Goal: Information Seeking & Learning: Learn about a topic

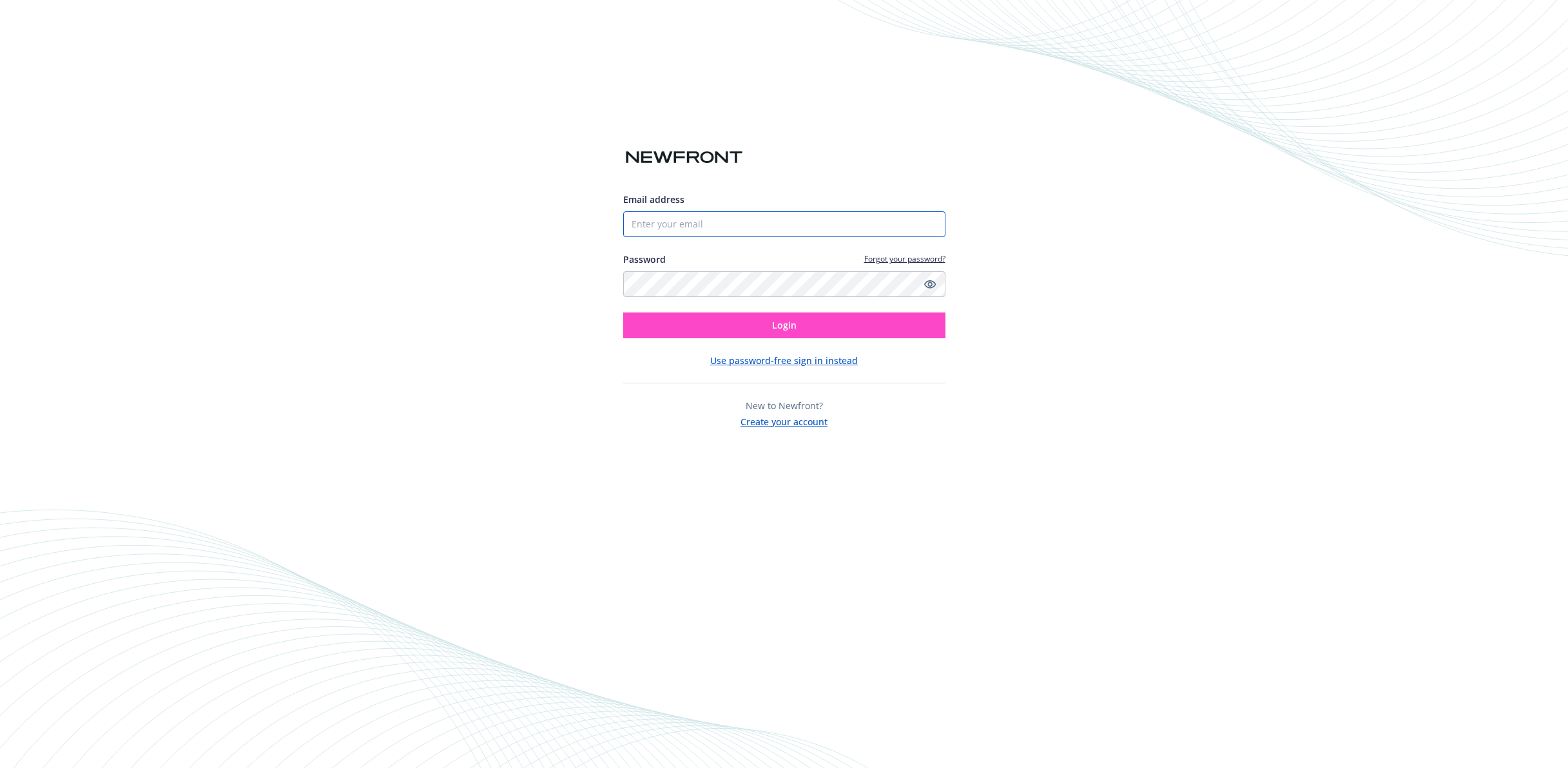
type input "[EMAIL_ADDRESS][DOMAIN_NAME]"
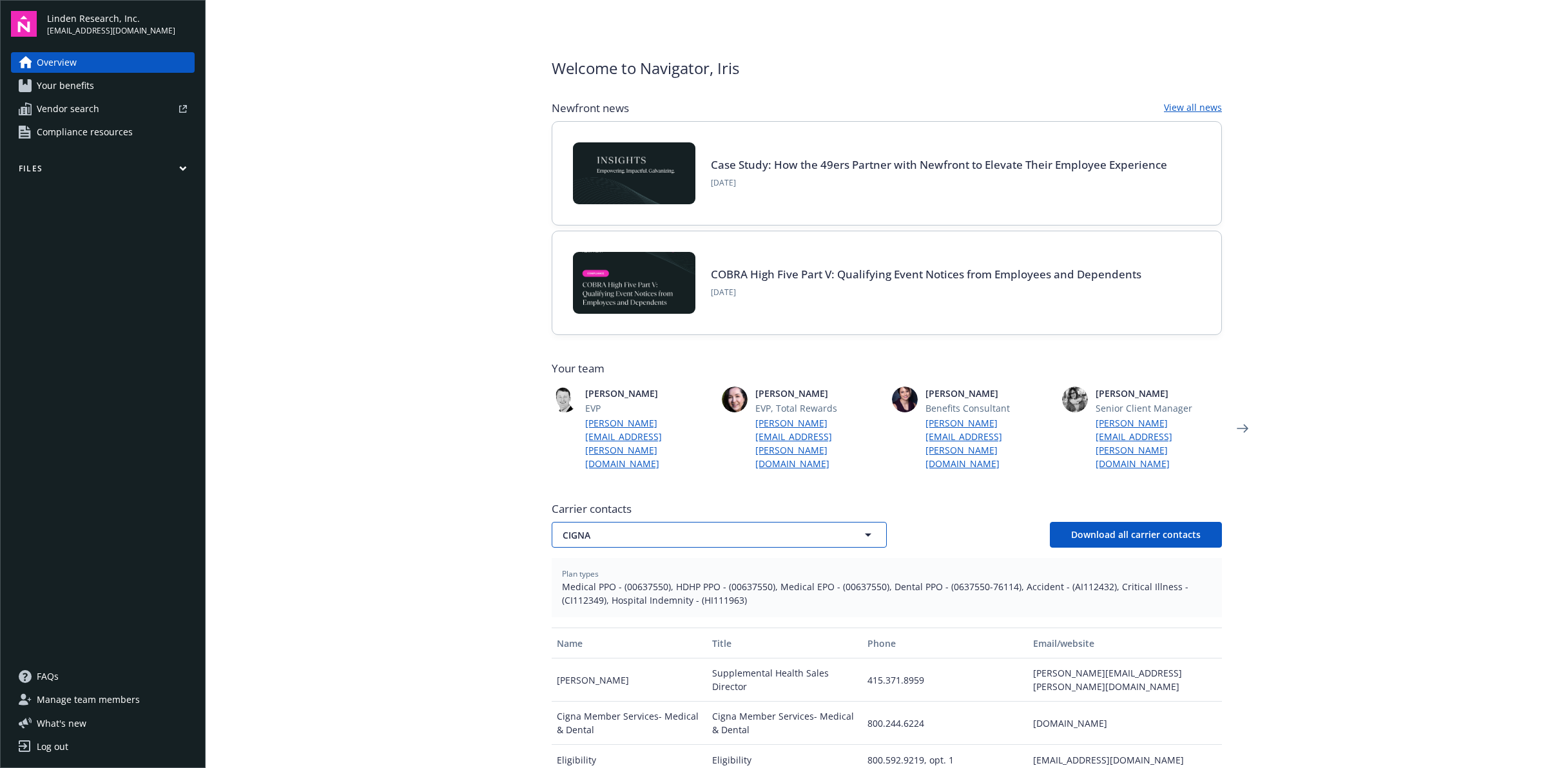
click at [721, 529] on span "CIGNA" at bounding box center [696, 535] width 268 height 13
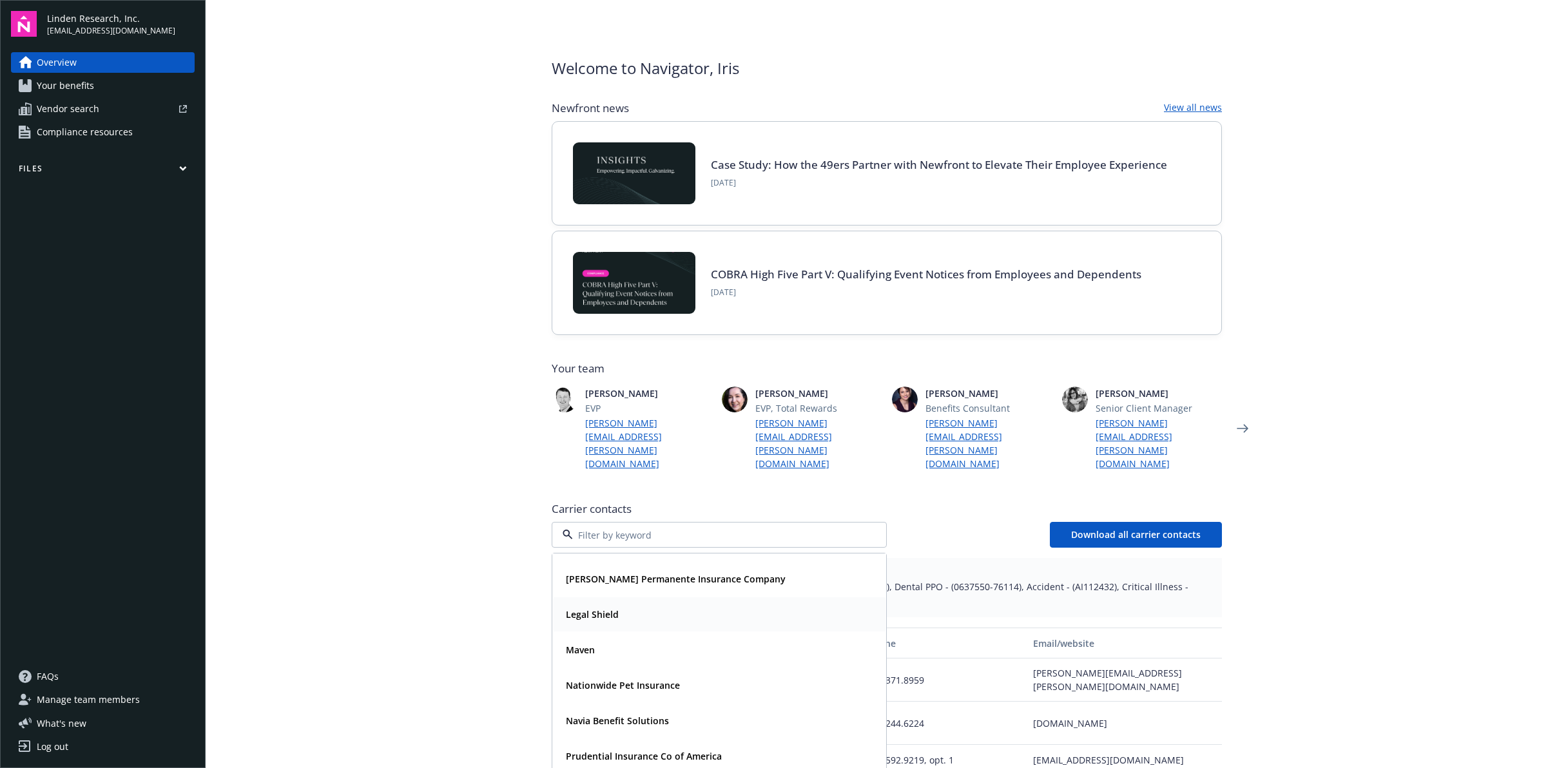
scroll to position [103, 0]
click at [641, 745] on strong "Prudential Insurance Co of America" at bounding box center [644, 751] width 156 height 12
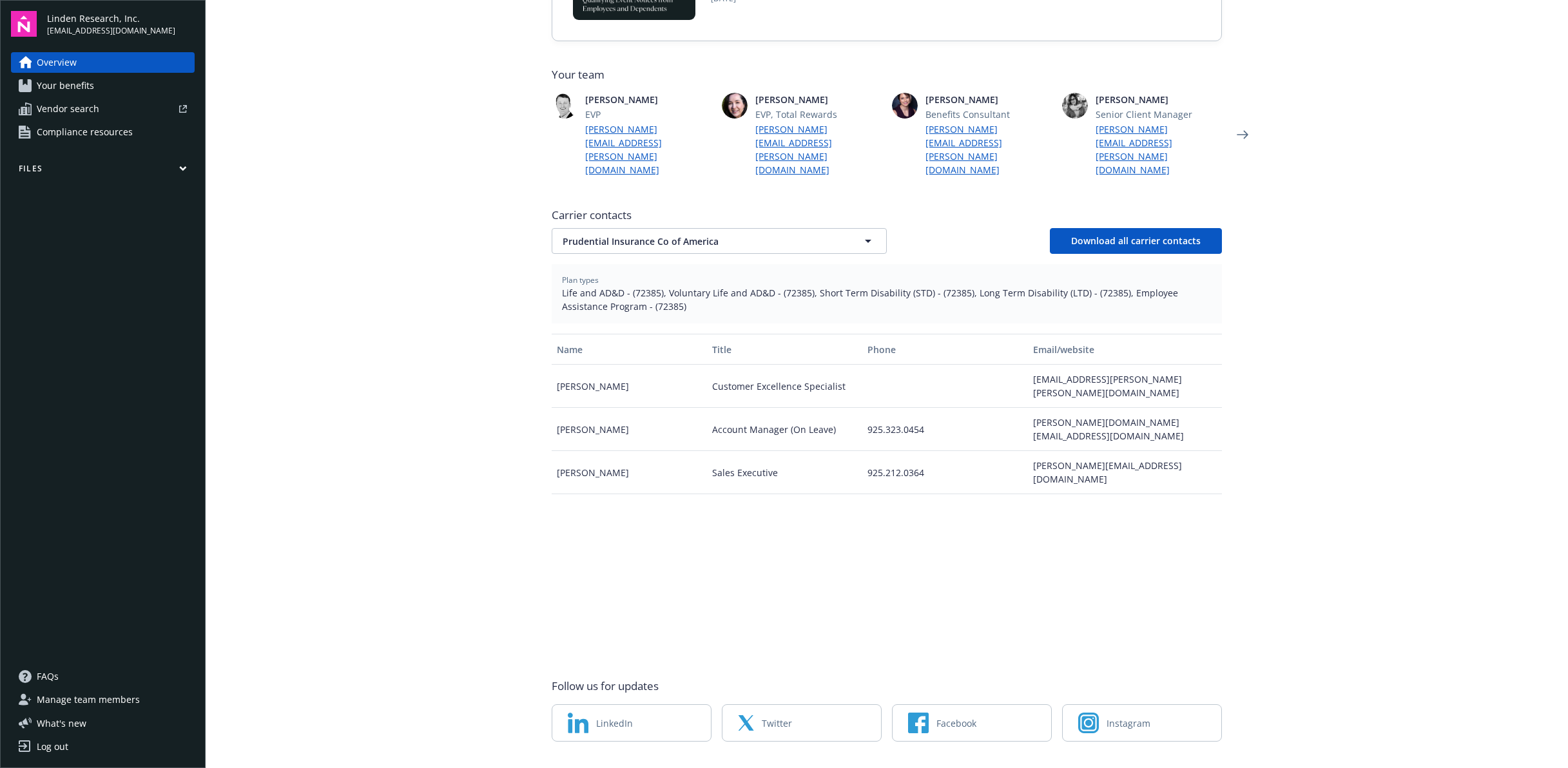
scroll to position [297, 0]
